Goal: Transaction & Acquisition: Purchase product/service

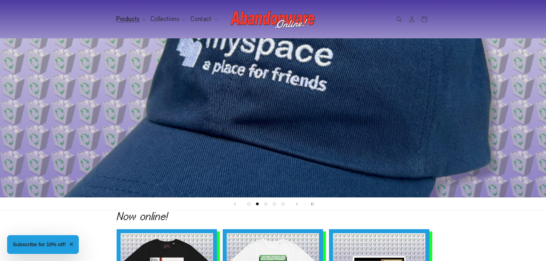
click at [124, 21] on span "Products" at bounding box center [128, 18] width 23 height 5
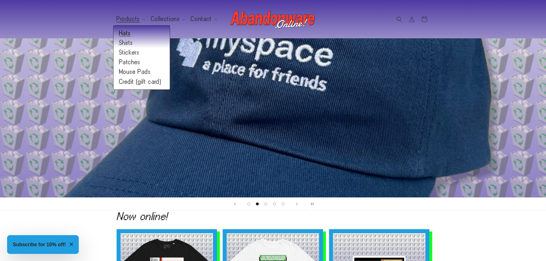
click at [126, 33] on link "Hats" at bounding box center [141, 33] width 56 height 10
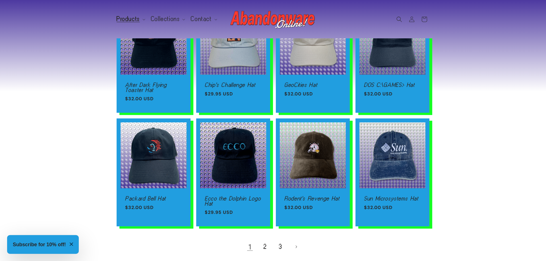
scroll to position [348, 0]
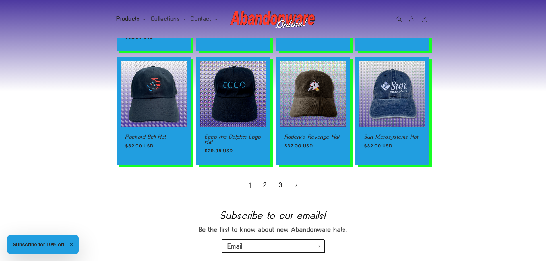
click at [264, 192] on link "2" at bounding box center [265, 185] width 13 height 13
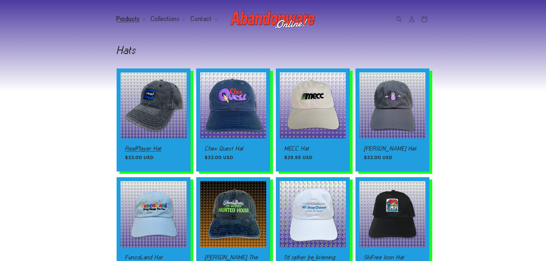
click at [163, 146] on link "RealPlayer Hat" at bounding box center [153, 148] width 57 height 5
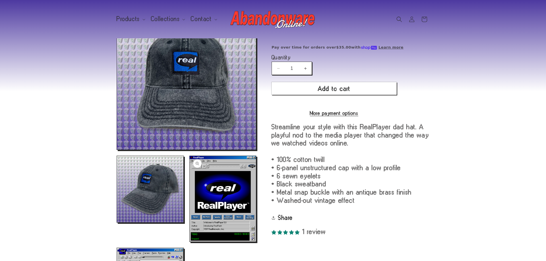
scroll to position [58, 0]
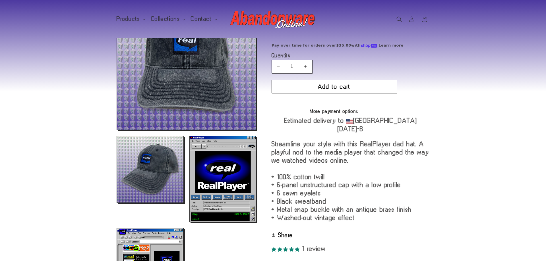
click at [22, 180] on section "Skip to product information Open media 1 in modal Open media 2 in modal Open me…" at bounding box center [273, 136] width 546 height 312
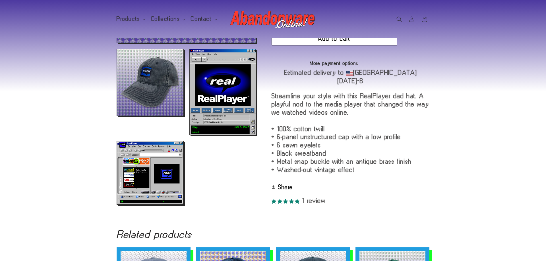
scroll to position [0, 0]
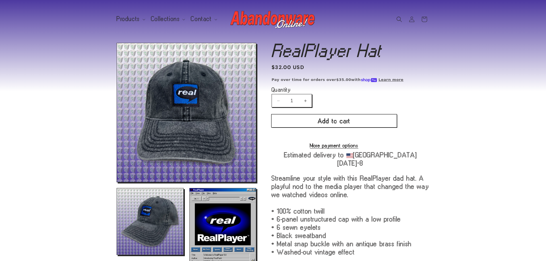
click at [316, 121] on button "Add to cart" at bounding box center [334, 121] width 125 height 13
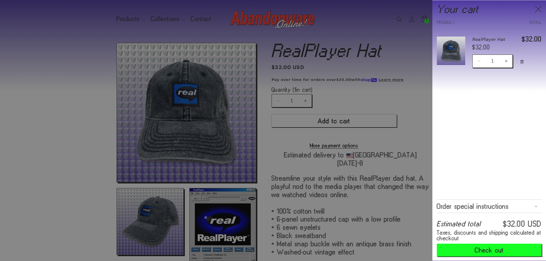
click at [237, 78] on div at bounding box center [273, 130] width 546 height 261
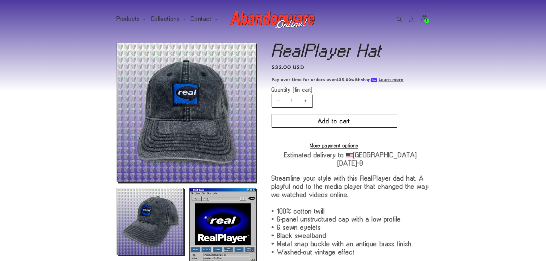
click at [425, 19] on icon at bounding box center [423, 19] width 13 height 13
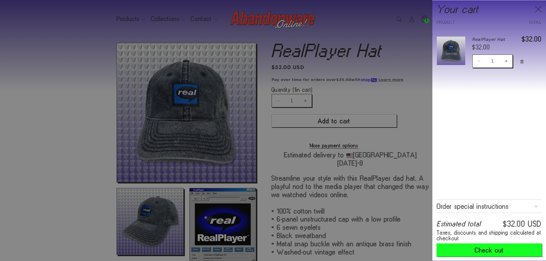
click at [477, 251] on button "Check out" at bounding box center [489, 250] width 105 height 13
